Goal: Task Accomplishment & Management: Use online tool/utility

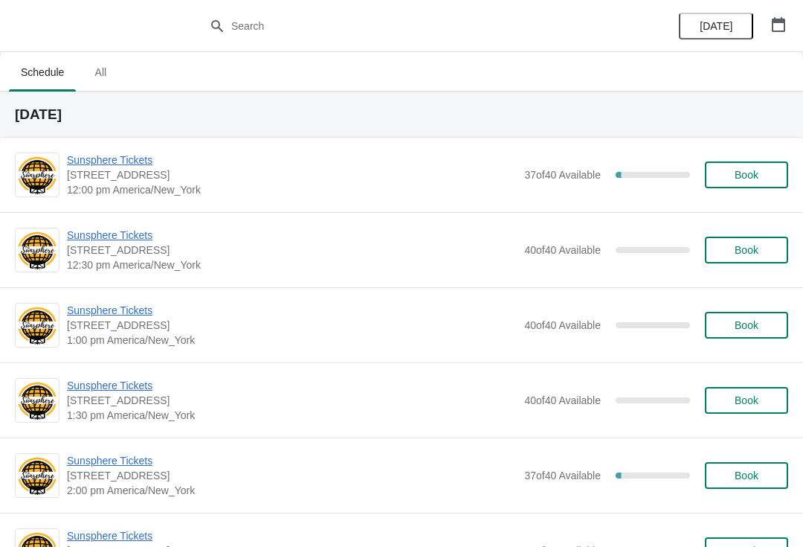
click at [157, 152] on span "Sunsphere Tickets" at bounding box center [292, 159] width 450 height 15
click at [146, 153] on span "Sunsphere Tickets" at bounding box center [292, 159] width 450 height 15
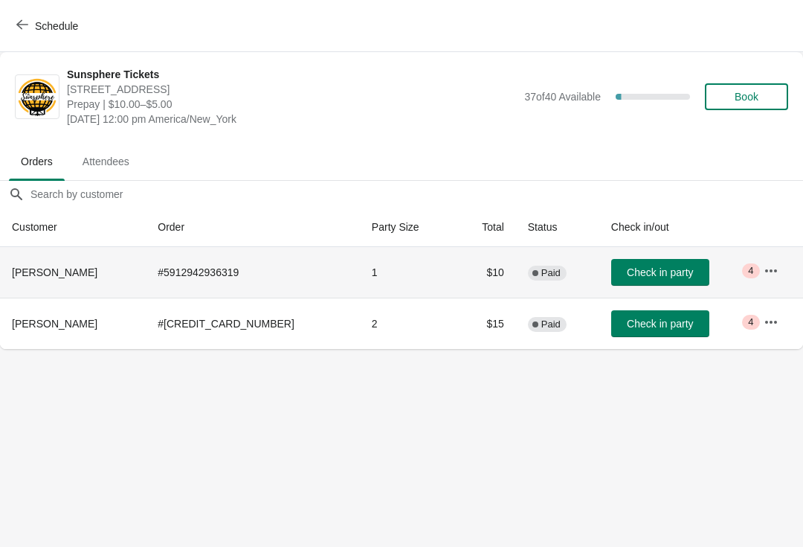
click at [650, 268] on span "Check in party" at bounding box center [660, 272] width 66 height 12
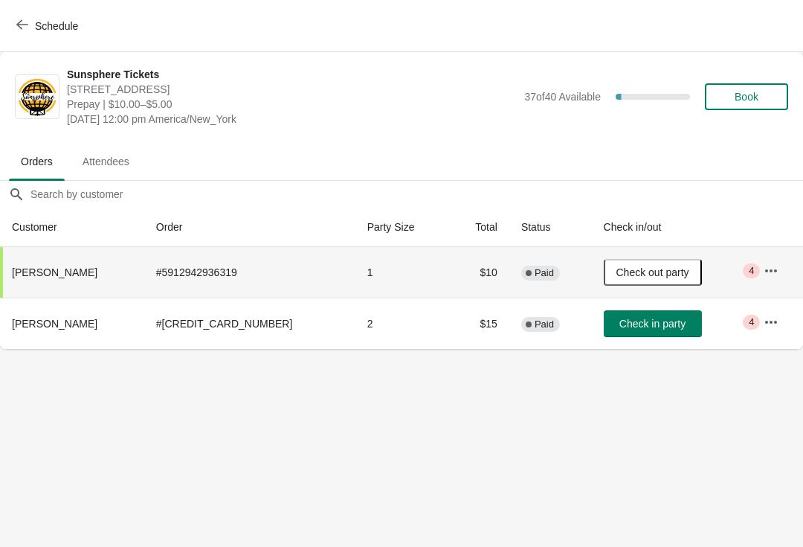
click at [645, 324] on span "Check in party" at bounding box center [652, 323] width 66 height 12
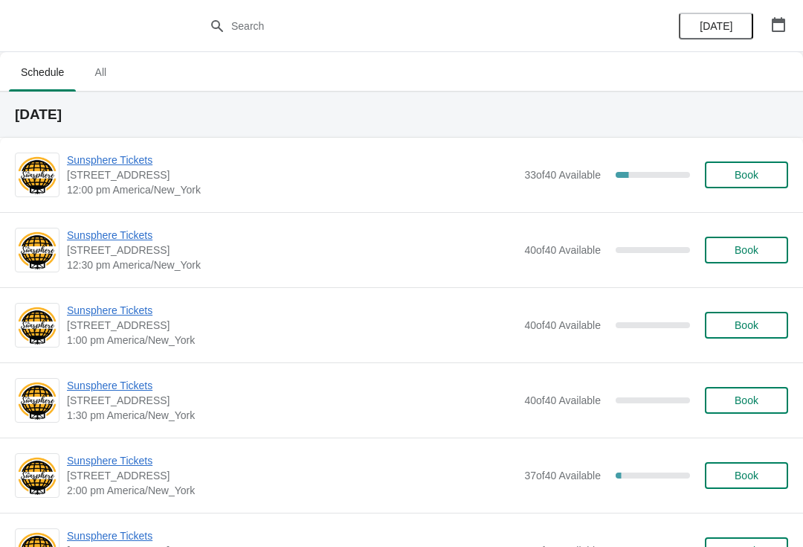
click at [128, 165] on span "Sunsphere Tickets" at bounding box center [292, 159] width 450 height 15
click at [121, 165] on span "Sunsphere Tickets" at bounding box center [292, 159] width 450 height 15
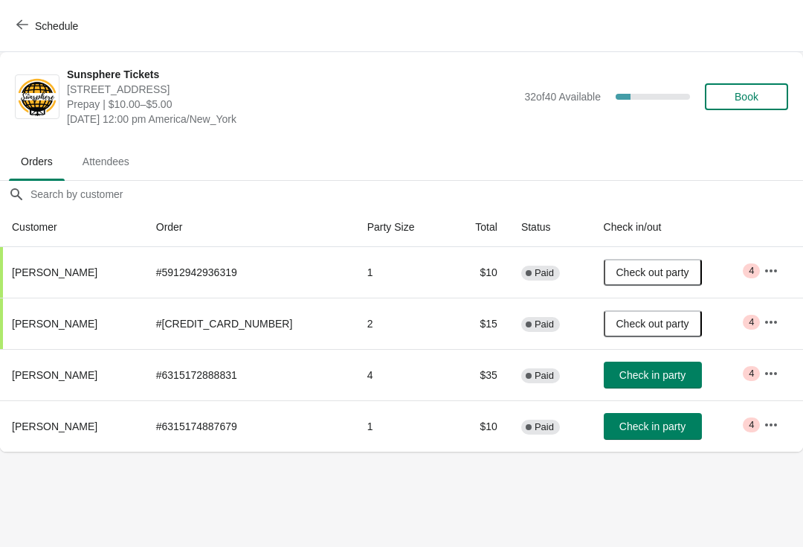
click at [631, 367] on button "Check in party" at bounding box center [653, 374] width 98 height 27
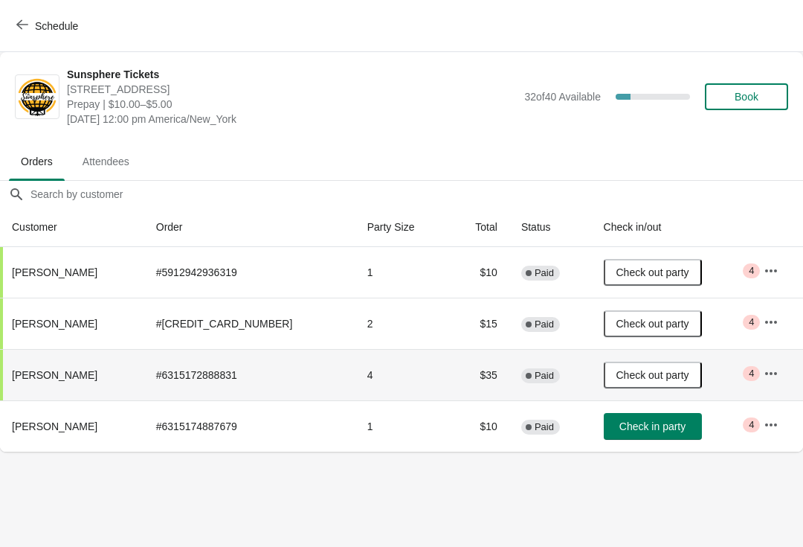
click at [646, 413] on button "Check in party" at bounding box center [653, 426] width 98 height 27
